Goal: Task Accomplishment & Management: Complete application form

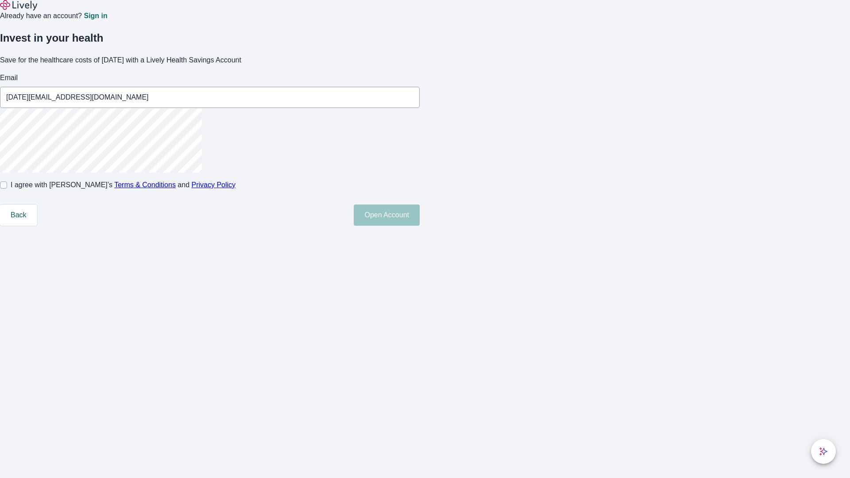
click at [7, 189] on input "I agree with Lively’s Terms & Conditions and Privacy Policy" at bounding box center [3, 185] width 7 height 7
checkbox input "true"
click at [420, 226] on button "Open Account" at bounding box center [387, 215] width 66 height 21
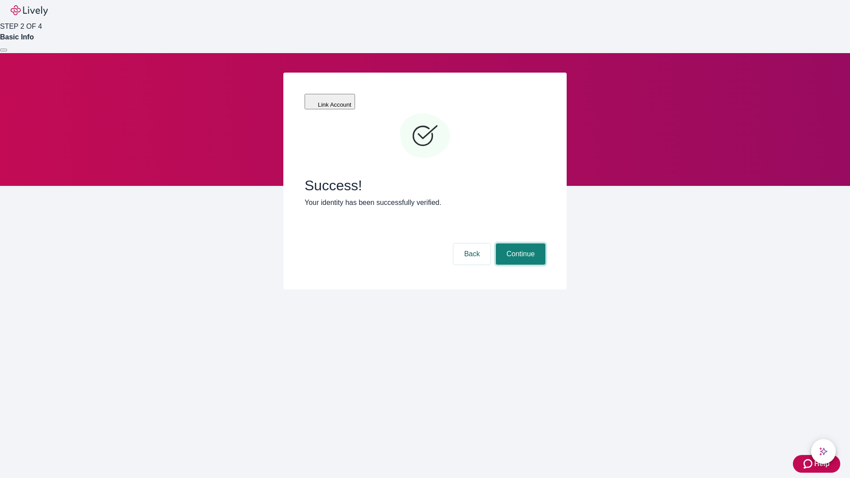
click at [520, 244] on button "Continue" at bounding box center [521, 254] width 50 height 21
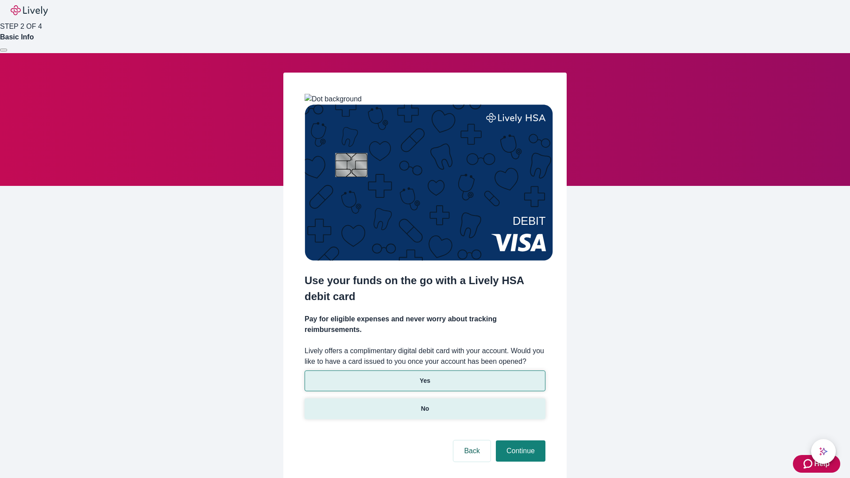
click at [425, 404] on p "No" at bounding box center [425, 408] width 8 height 9
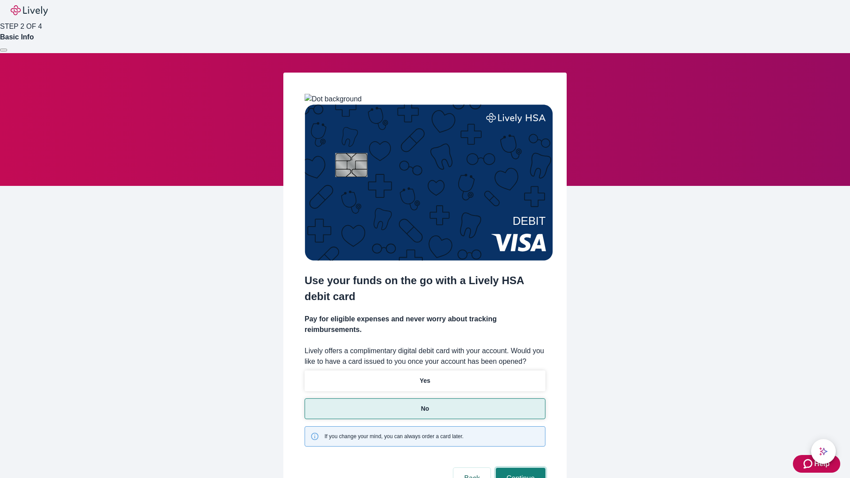
click at [520, 468] on button "Continue" at bounding box center [521, 478] width 50 height 21
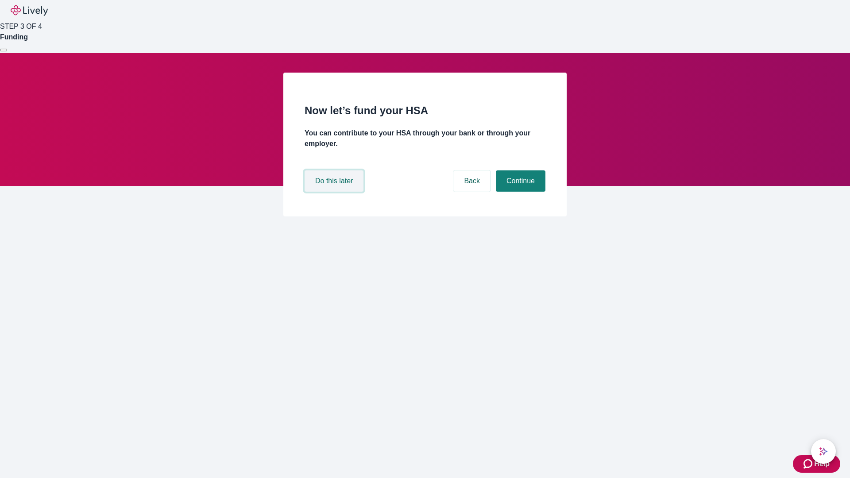
click at [335, 192] on button "Do this later" at bounding box center [334, 181] width 59 height 21
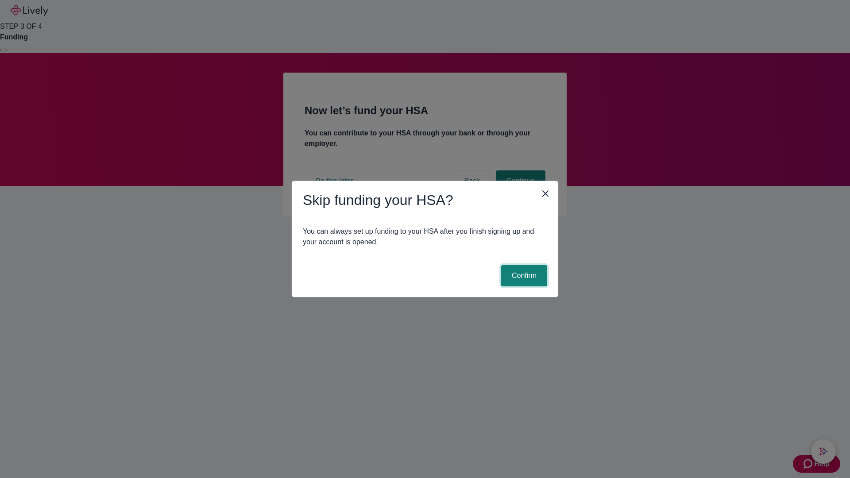
click at [523, 276] on button "Confirm" at bounding box center [524, 275] width 46 height 21
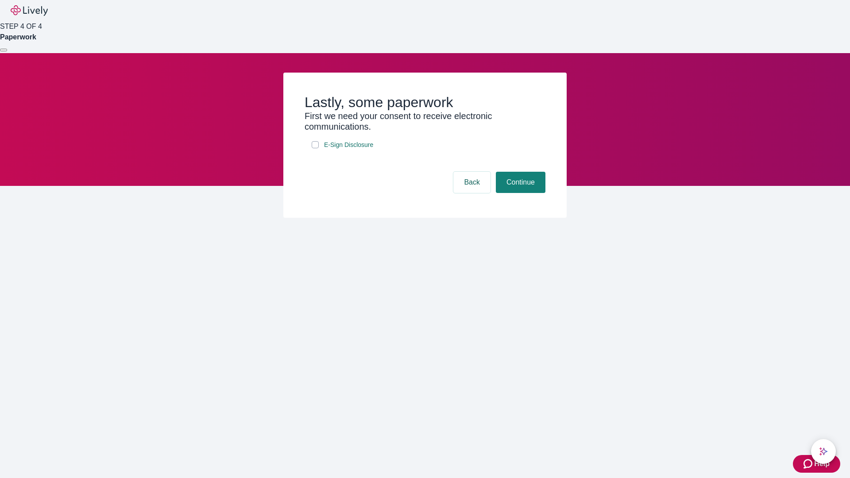
click at [315, 148] on input "E-Sign Disclosure" at bounding box center [315, 144] width 7 height 7
checkbox input "true"
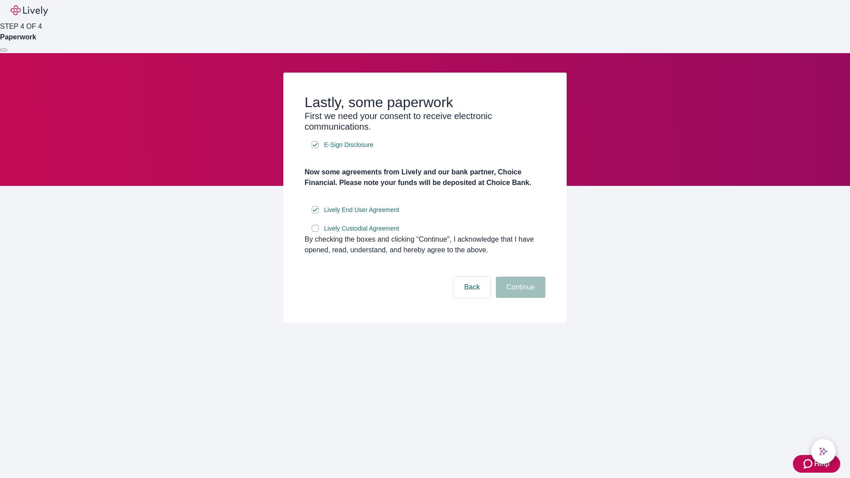
click at [315, 232] on input "Lively Custodial Agreement" at bounding box center [315, 228] width 7 height 7
checkbox input "true"
click at [520, 298] on button "Continue" at bounding box center [521, 287] width 50 height 21
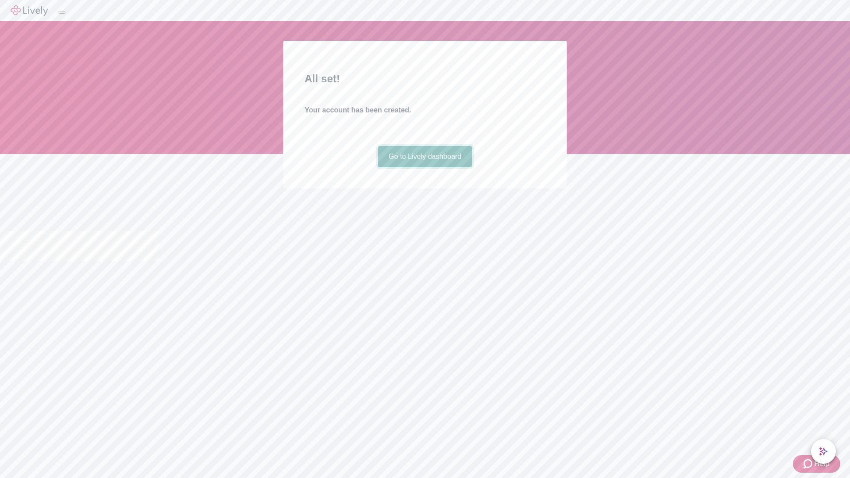
click at [425, 167] on link "Go to Lively dashboard" at bounding box center [425, 156] width 94 height 21
